Goal: Task Accomplishment & Management: Manage account settings

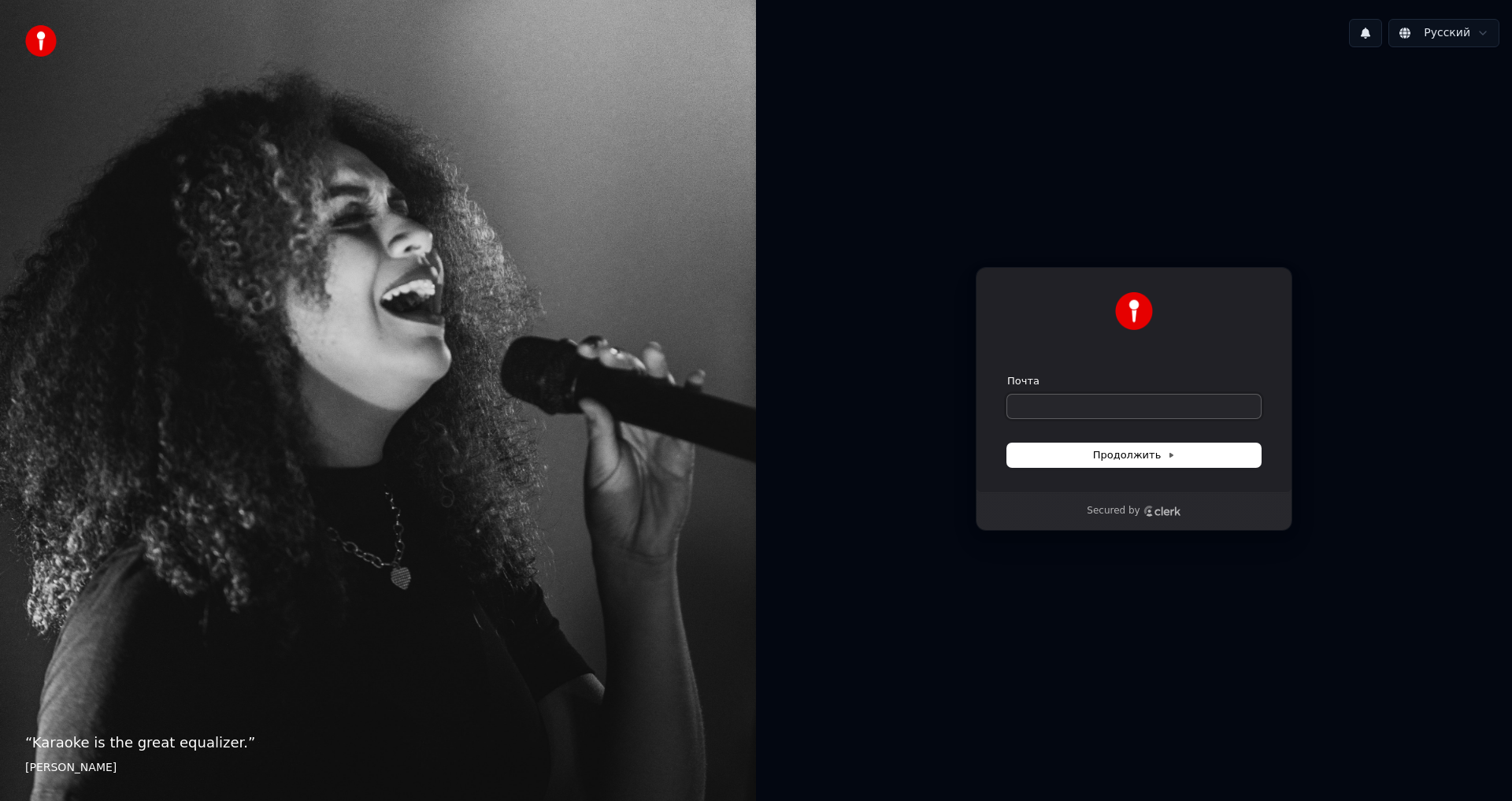
click at [1093, 412] on input "Почта" at bounding box center [1134, 406] width 254 height 23
click at [1376, 29] on button "1" at bounding box center [1366, 32] width 33 height 28
click at [1295, 87] on div "Обновление готово Нажмите кнопку для обновления" at bounding box center [1325, 83] width 195 height 38
click at [1314, 92] on div "Нажмите кнопку для обновления" at bounding box center [1325, 93] width 195 height 15
click at [1442, 79] on button "Обновить" at bounding box center [1471, 83] width 83 height 28
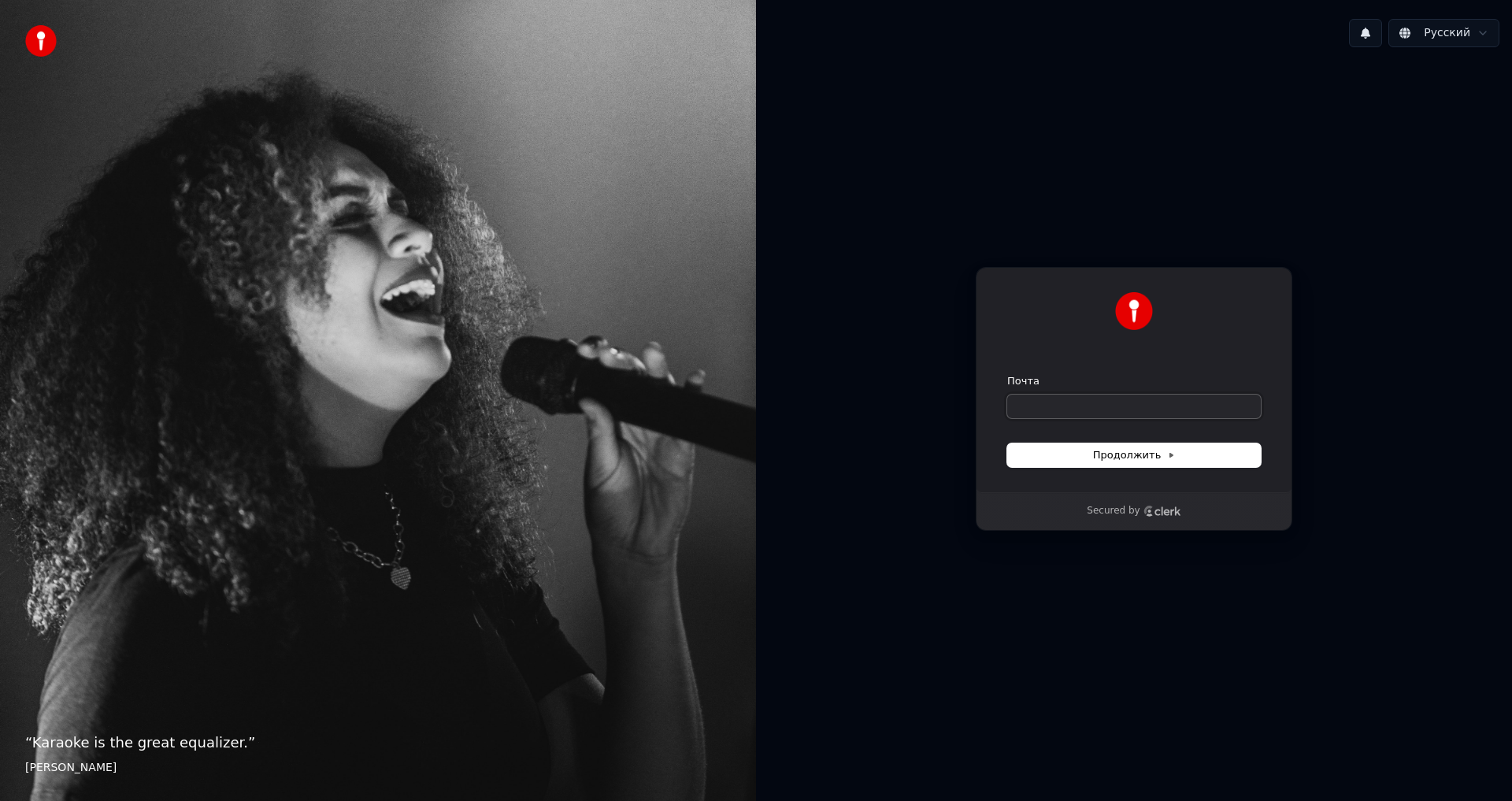
click at [1073, 405] on input "Почта" at bounding box center [1134, 406] width 254 height 23
click at [1127, 459] on span "Продолжить" at bounding box center [1134, 456] width 83 height 15
click at [1127, 458] on span "Продолжить" at bounding box center [1134, 456] width 83 height 15
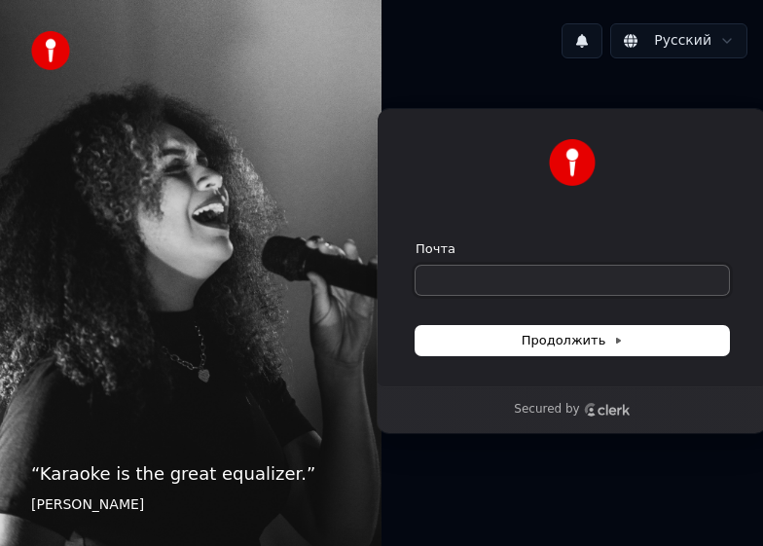
click at [526, 268] on input "Почта" at bounding box center [573, 280] width 314 height 29
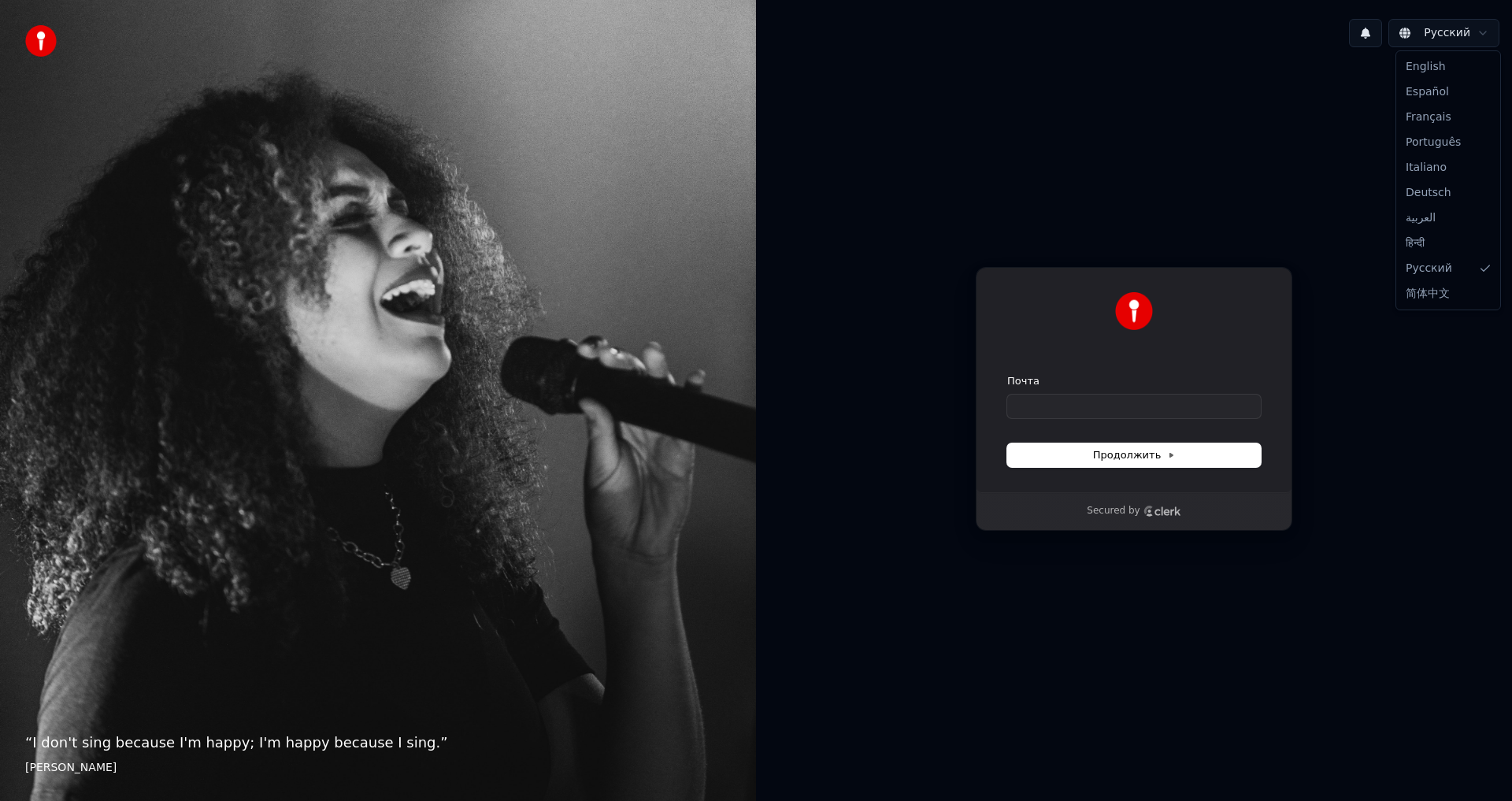
click at [1462, 28] on html "“ I don't sing because I'm happy; I'm happy because I sing. ” William James Рус…" at bounding box center [756, 400] width 1512 height 801
click at [1461, 26] on html "“ I don't sing because I'm happy; I'm happy because I sing. ” William James Рус…" at bounding box center [756, 400] width 1512 height 801
click at [1369, 34] on button at bounding box center [1366, 32] width 33 height 28
click at [1346, 60] on div "Нет новых уведомлений" at bounding box center [1354, 66] width 303 height 19
click at [1039, 408] on input "Почта" at bounding box center [1134, 406] width 254 height 23
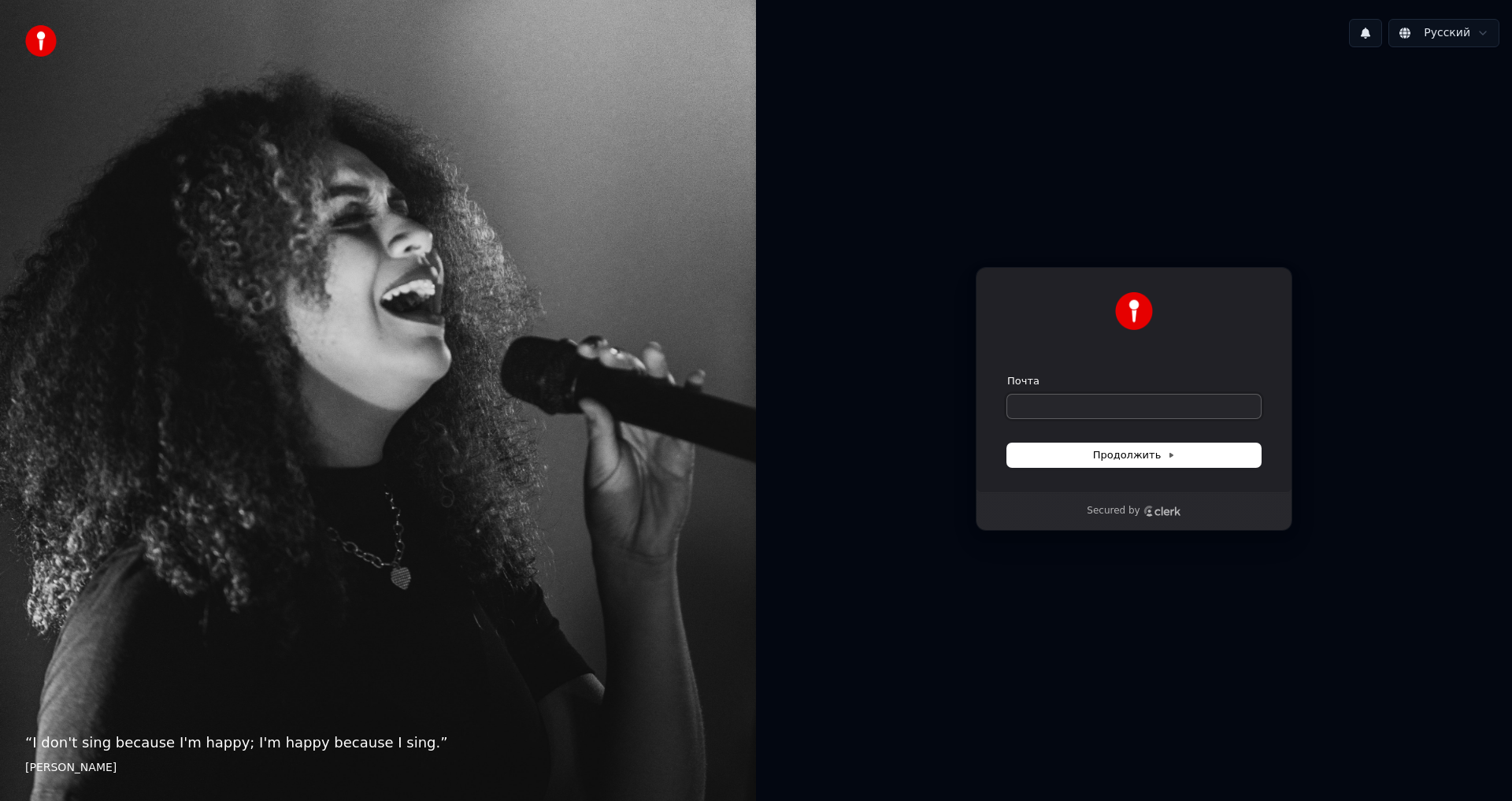
paste input "**********"
click at [1115, 443] on button "Продолжить" at bounding box center [1134, 455] width 254 height 23
type input "**********"
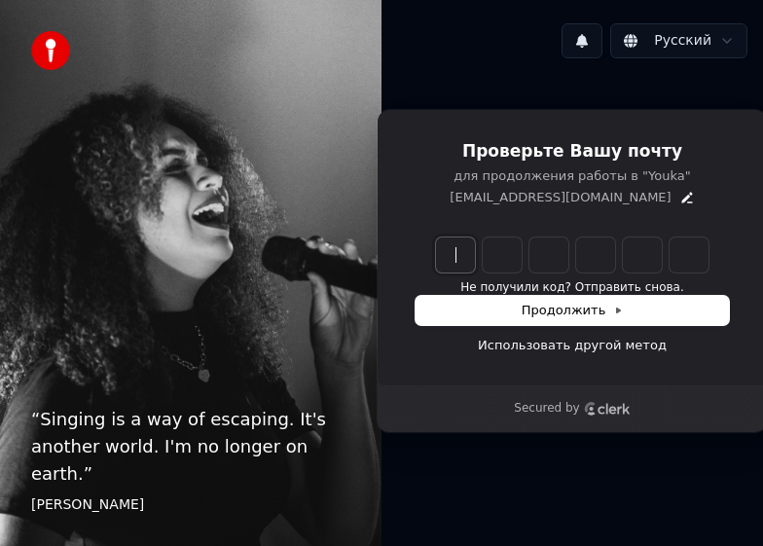
click at [448, 246] on input "Enter verification code" at bounding box center [592, 255] width 312 height 35
type input "******"
